Goal: Understand process/instructions: Learn how to perform a task or action

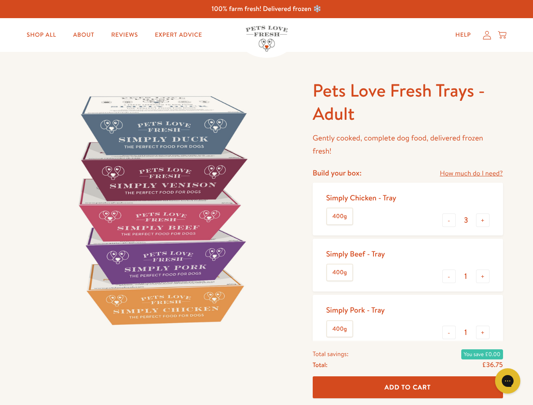
click at [266, 202] on img at bounding box center [161, 210] width 262 height 262
click at [471, 173] on link "How much do I need?" at bounding box center [470, 173] width 63 height 11
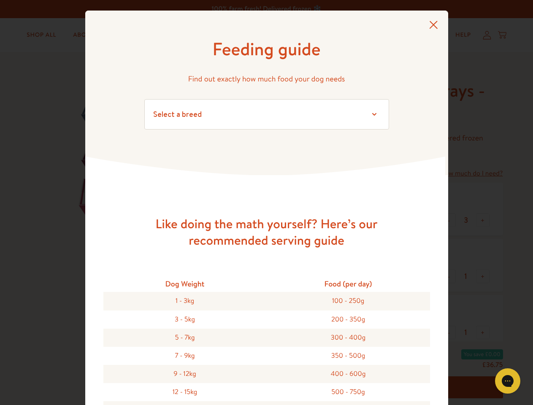
click at [449, 220] on div "Feeding guide Find out exactly how much food your dog needs Select a breed Affe…" at bounding box center [266, 202] width 533 height 405
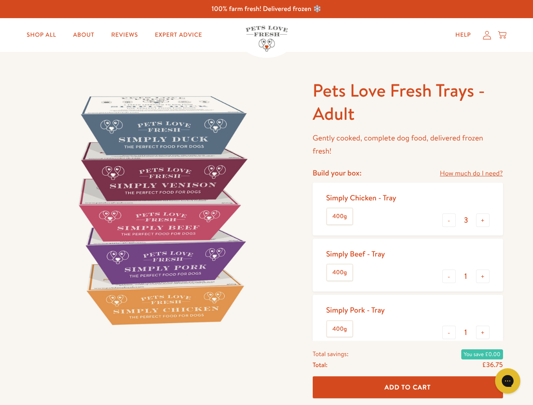
click at [482, 220] on button "+" at bounding box center [482, 219] width 13 height 13
type input "4"
click at [449, 276] on button "-" at bounding box center [448, 275] width 13 height 13
click at [482, 276] on button "+" at bounding box center [482, 275] width 13 height 13
type input "1"
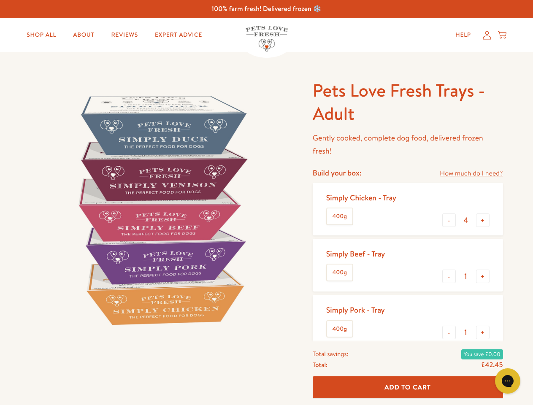
click at [449, 332] on button "-" at bounding box center [448, 332] width 13 height 13
click at [482, 332] on button "+" at bounding box center [482, 332] width 13 height 13
type input "1"
